Goal: Task Accomplishment & Management: Use online tool/utility

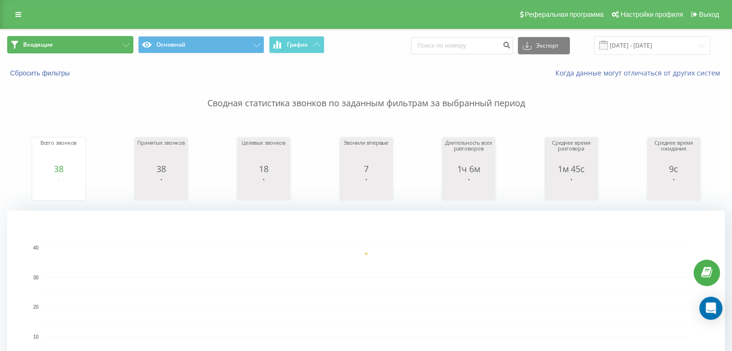
click at [107, 39] on button "Входящие" at bounding box center [70, 44] width 126 height 17
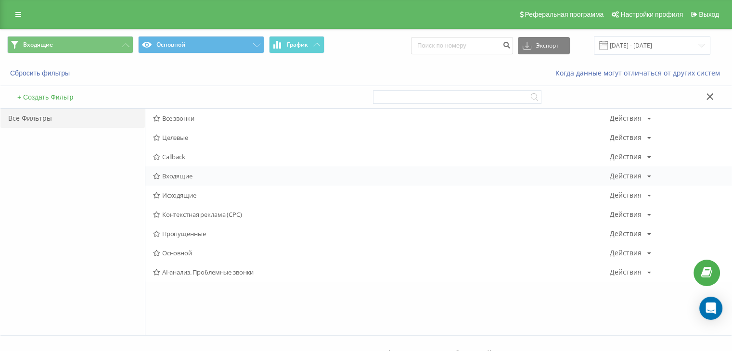
click at [201, 179] on div "Входящие Действия Редактировать Копировать Удалить По умолчанию Поделиться" at bounding box center [438, 175] width 586 height 19
click at [199, 177] on span "Входящие" at bounding box center [381, 176] width 456 height 7
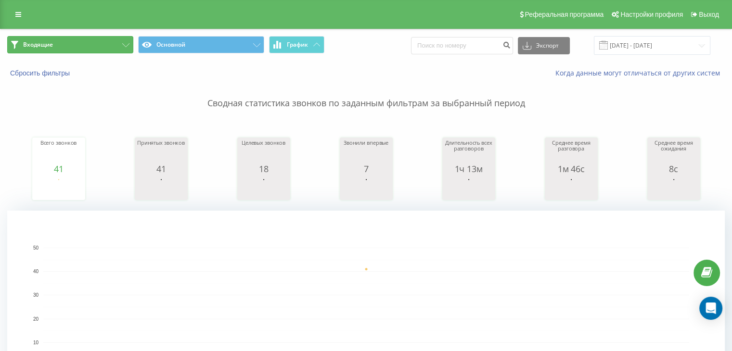
click at [110, 44] on button "Входящие" at bounding box center [70, 44] width 126 height 17
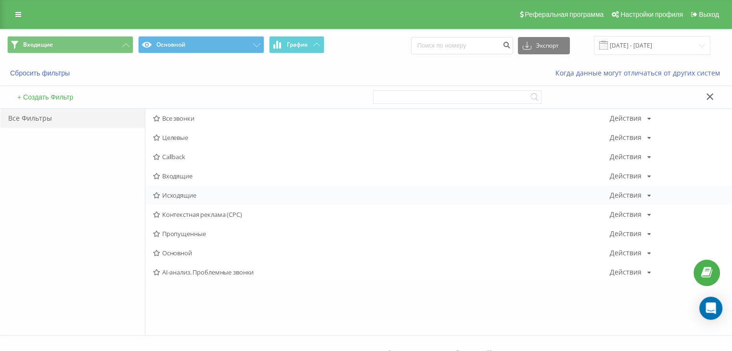
click at [172, 192] on span "Исходящие" at bounding box center [381, 195] width 456 height 7
